Goal: Information Seeking & Learning: Learn about a topic

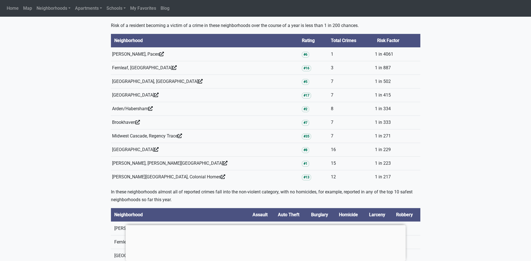
scroll to position [334, 0]
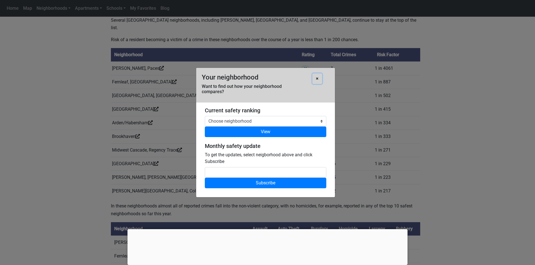
click at [317, 80] on b "×" at bounding box center [317, 78] width 3 height 5
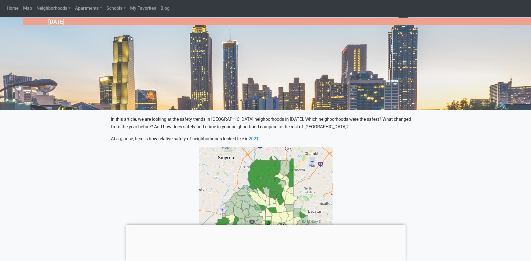
scroll to position [128, 0]
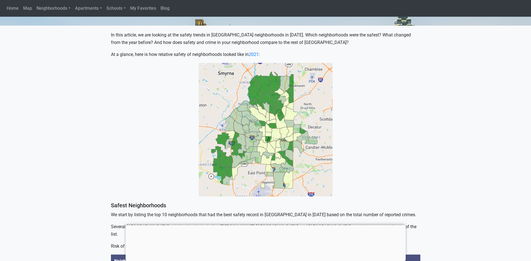
click at [279, 113] on img at bounding box center [266, 130] width 134 height 134
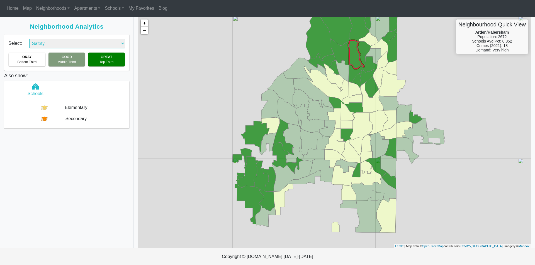
select select "2"
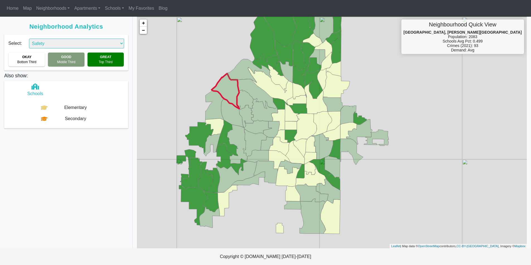
drag, startPoint x: 320, startPoint y: 206, endPoint x: 216, endPoint y: 99, distance: 148.9
click at [217, 99] on div "+ − Neighbourhood Quick View [GEOGRAPHIC_DATA], [PERSON_NAME][GEOGRAPHIC_DATA] …" at bounding box center [332, 133] width 390 height 232
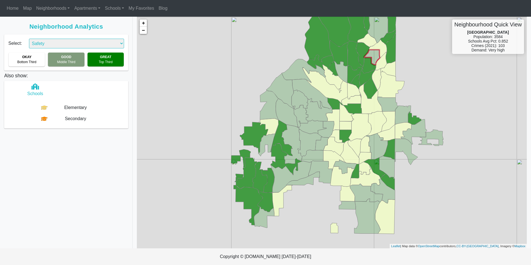
click at [371, 57] on icon at bounding box center [372, 58] width 16 height 16
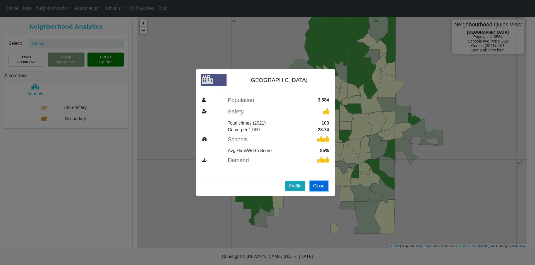
click at [320, 187] on button "Close" at bounding box center [318, 186] width 19 height 11
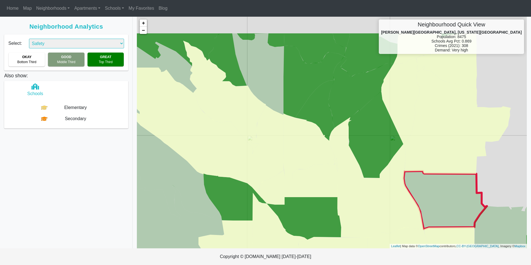
drag, startPoint x: 479, startPoint y: 148, endPoint x: 448, endPoint y: 187, distance: 50.4
click at [448, 187] on icon at bounding box center [444, 200] width 83 height 58
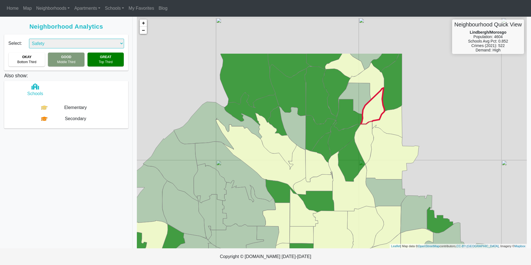
drag, startPoint x: 391, startPoint y: 59, endPoint x: 351, endPoint y: 131, distance: 82.5
click at [361, 124] on icon at bounding box center [372, 106] width 24 height 36
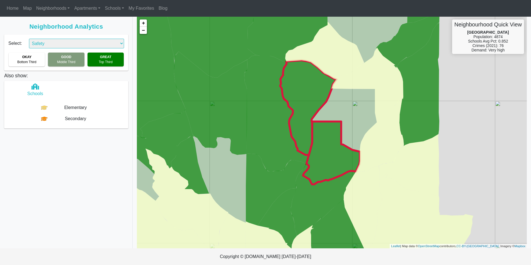
click at [315, 90] on icon at bounding box center [308, 107] width 56 height 95
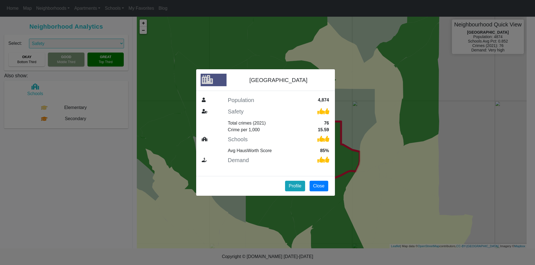
click at [351, 61] on div "[GEOGRAPHIC_DATA] West Population 4,874 Safety Total crimes (2021) 76 Crime per…" at bounding box center [267, 132] width 535 height 265
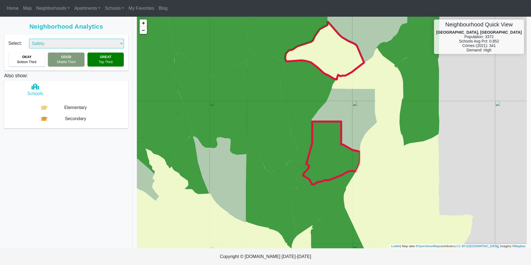
click at [348, 56] on icon at bounding box center [324, 51] width 79 height 58
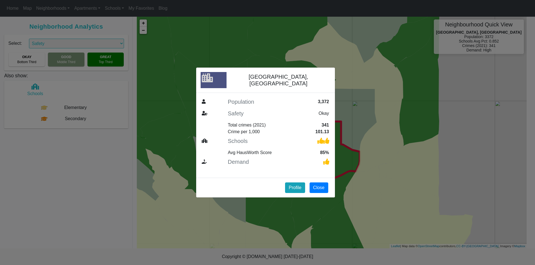
click at [358, 106] on div "[GEOGRAPHIC_DATA], [GEOGRAPHIC_DATA] Population 3,372 Safety Okay Total crimes …" at bounding box center [267, 132] width 535 height 265
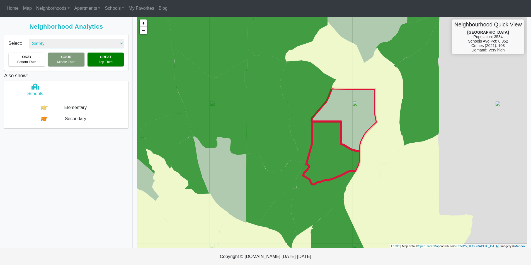
click at [340, 105] on icon at bounding box center [343, 120] width 65 height 63
click at [352, 105] on icon at bounding box center [343, 120] width 65 height 63
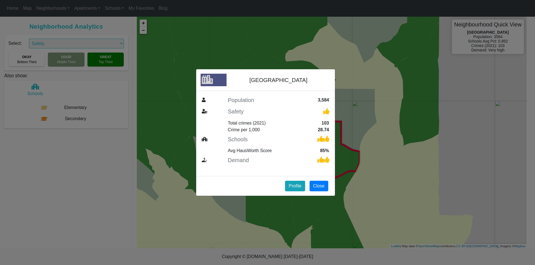
click at [438, 106] on div "Garden Hills Population 3,584 Safety Total crimes (2021) 103 Crime per 1,000 28…" at bounding box center [267, 132] width 535 height 265
